Goal: Task Accomplishment & Management: Use online tool/utility

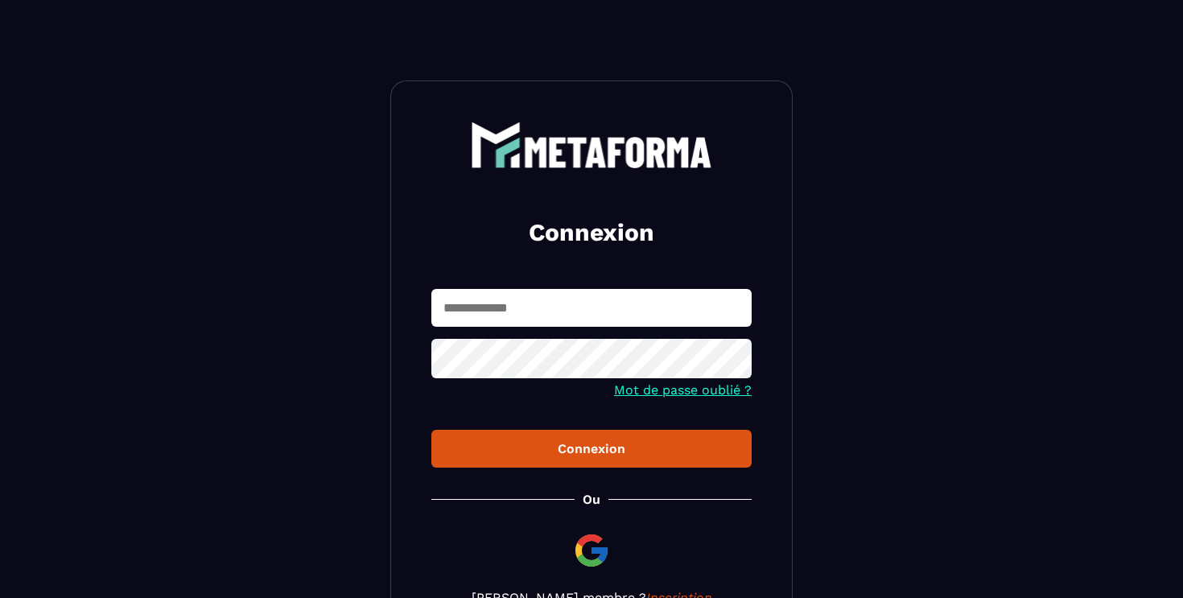
click at [508, 311] on input "text" at bounding box center [591, 308] width 320 height 38
type input "**********"
click at [731, 361] on icon at bounding box center [734, 360] width 18 height 14
click at [659, 460] on button "Connexion" at bounding box center [591, 449] width 320 height 38
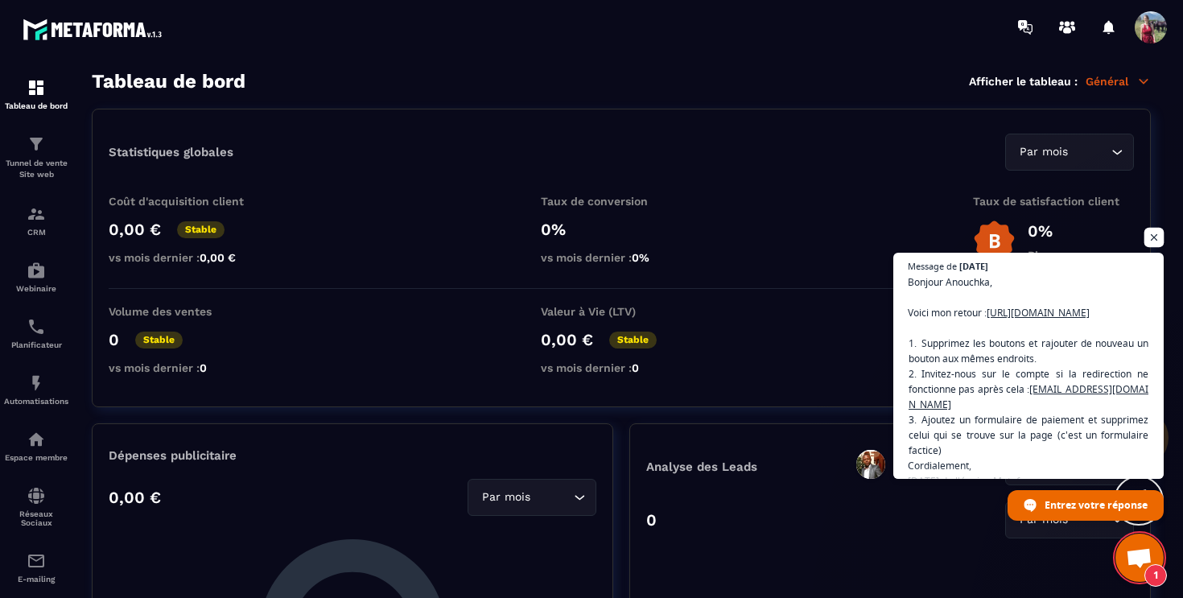
click at [1155, 241] on span "Ouvrir le chat" at bounding box center [1154, 238] width 20 height 20
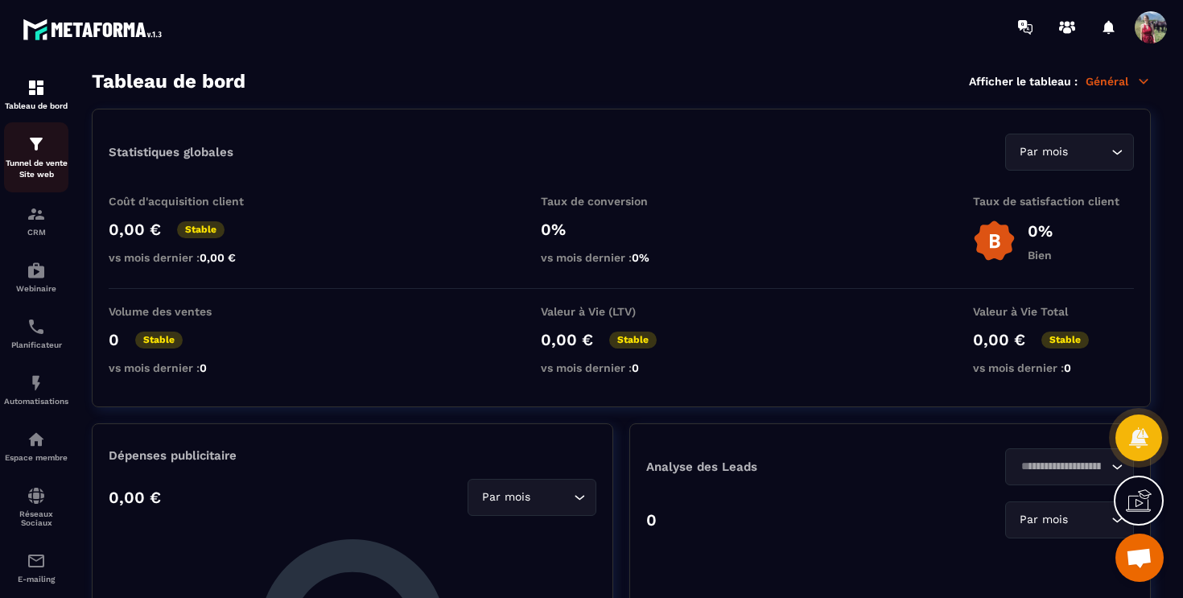
click at [52, 167] on p "Tunnel de vente Site web" at bounding box center [36, 169] width 64 height 23
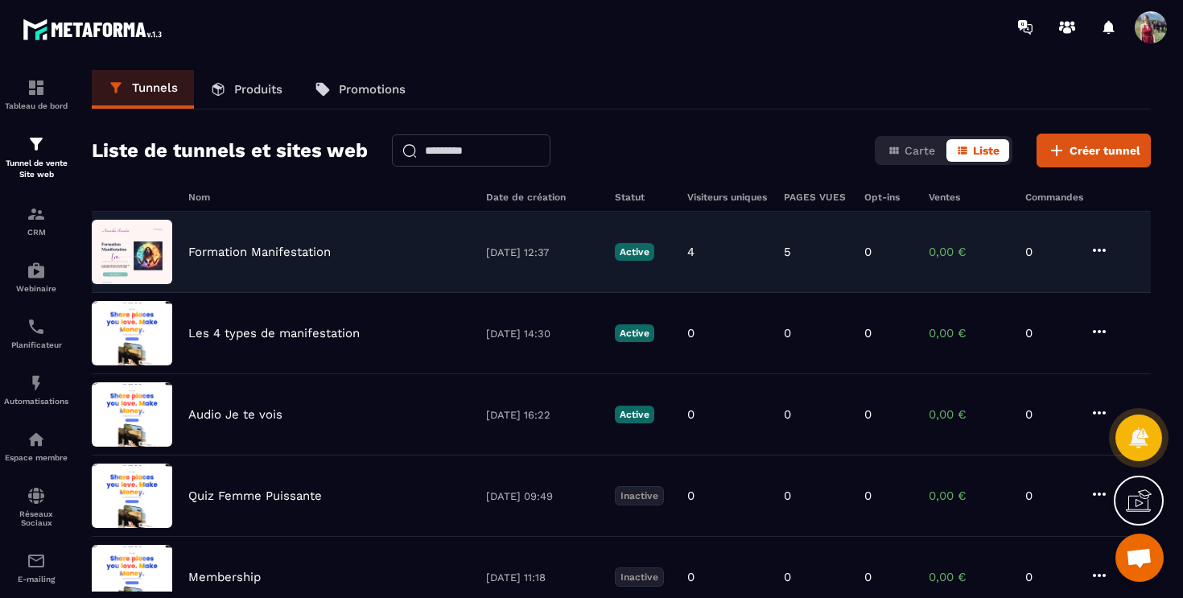
click at [307, 252] on p "Formation Manifestation" at bounding box center [259, 252] width 142 height 14
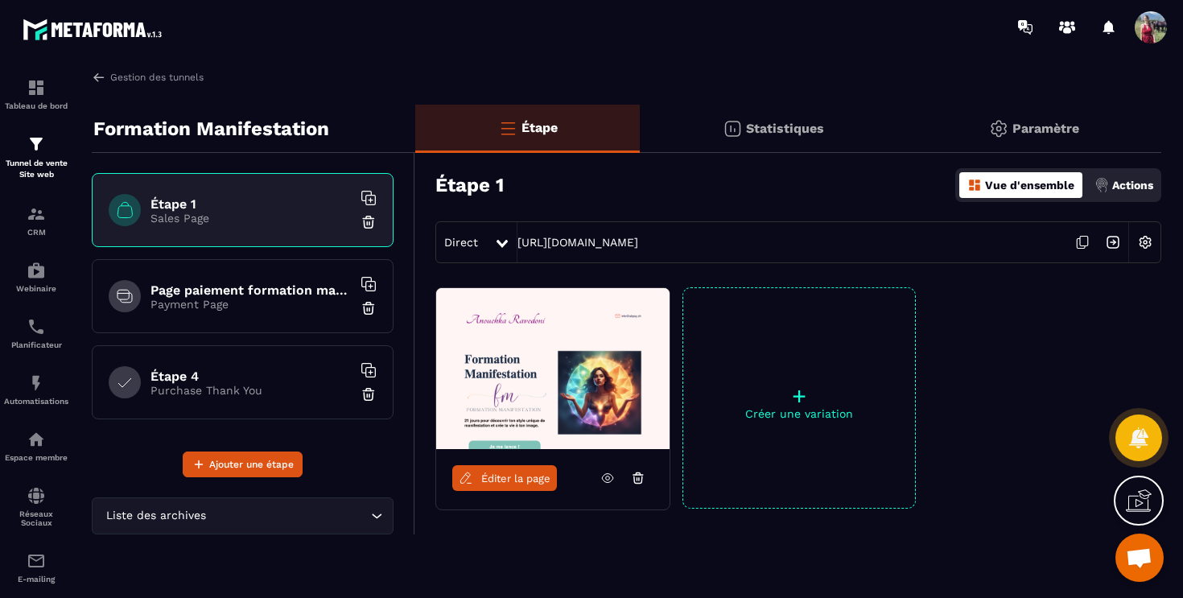
click at [509, 475] on span "Éditer la page" at bounding box center [515, 478] width 69 height 12
